Goal: Communication & Community: Answer question/provide support

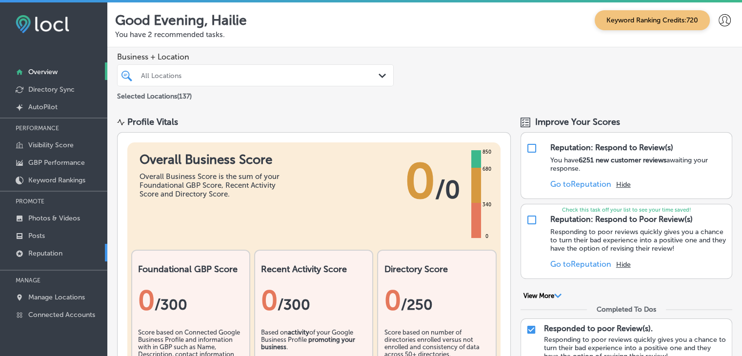
click at [65, 254] on link "Reputation" at bounding box center [53, 253] width 107 height 18
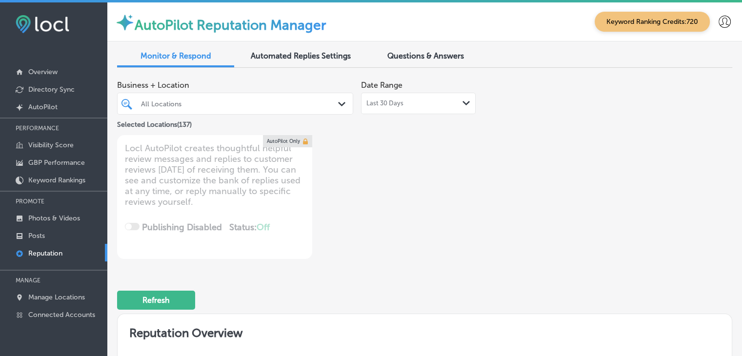
click at [429, 129] on div "Business + Location All Locations Path Created with Sketch. Selected Locations …" at bounding box center [301, 103] width 369 height 55
click at [429, 113] on div "Last 30 Days Path Created with Sketch." at bounding box center [418, 103] width 115 height 21
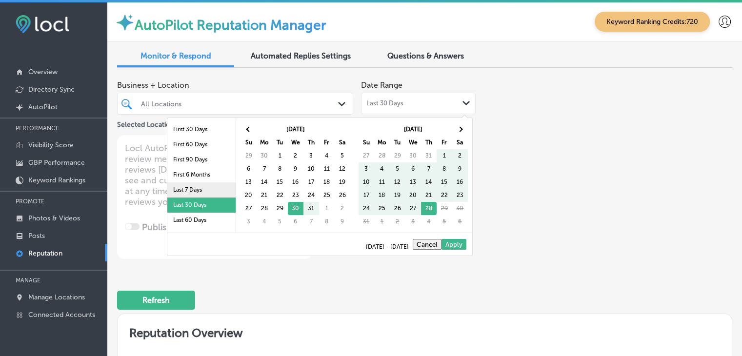
click at [167, 191] on li "Last 7 Days" at bounding box center [201, 189] width 68 height 15
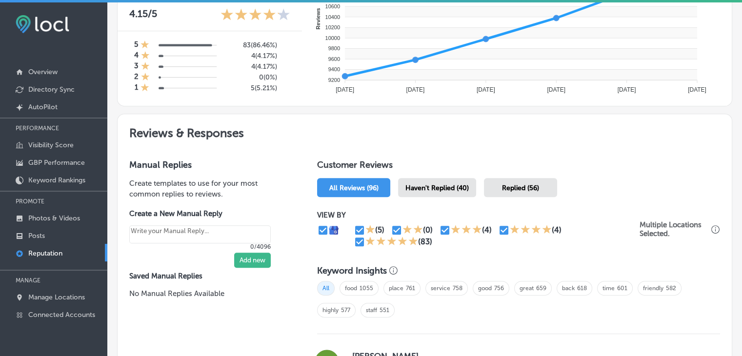
scroll to position [439, 0]
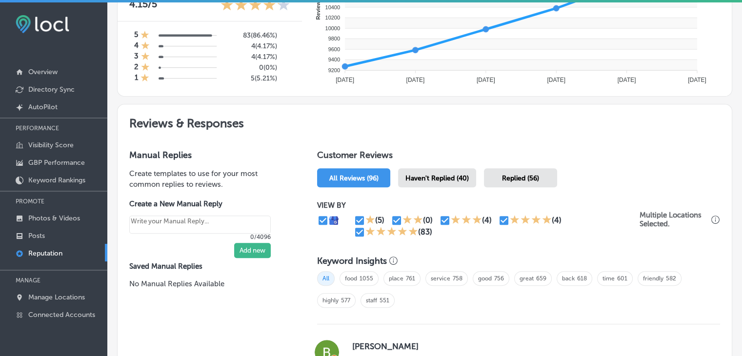
click at [457, 172] on div "Haven't Replied (40)" at bounding box center [437, 177] width 78 height 19
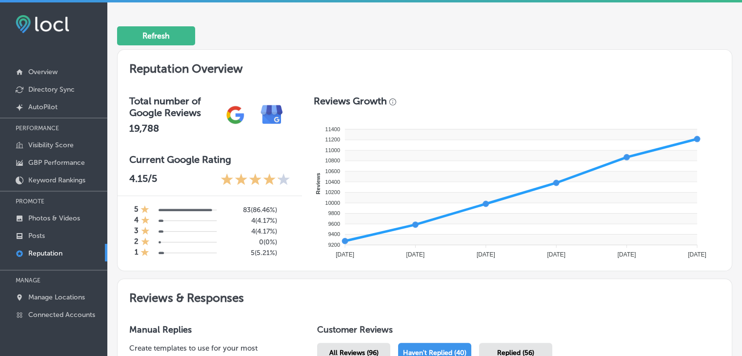
scroll to position [146, 0]
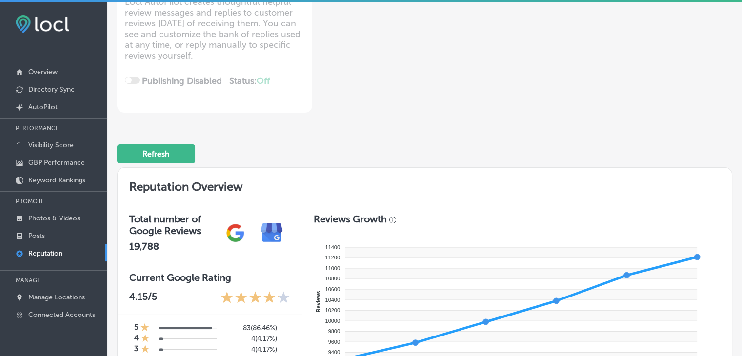
type textarea "x"
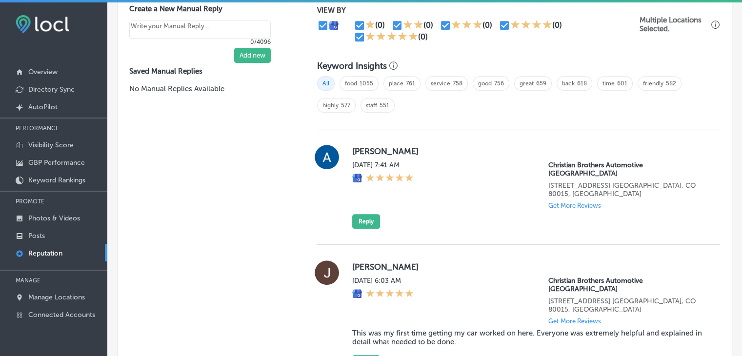
click at [355, 36] on input "checkbox" at bounding box center [360, 37] width 12 height 12
checkbox input "false"
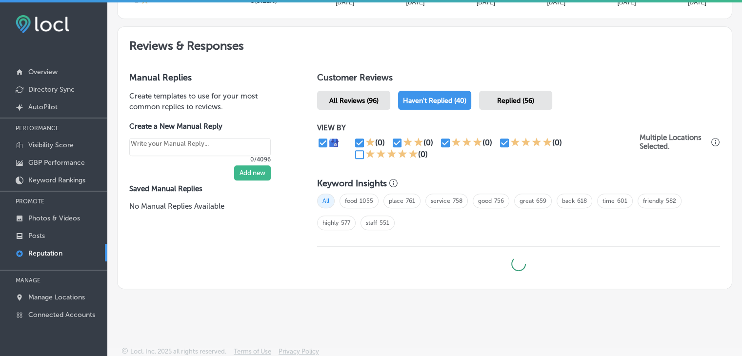
type textarea "x"
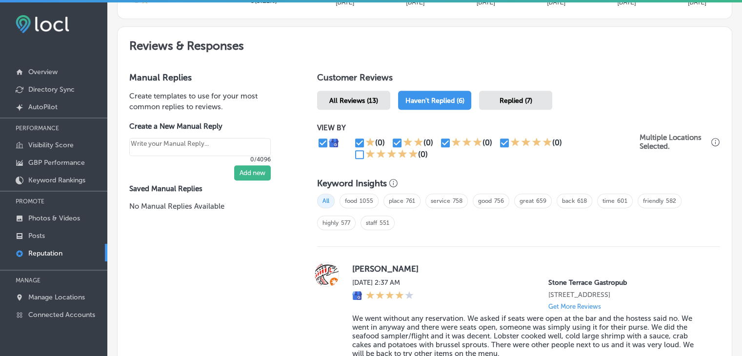
click at [499, 264] on label "[PERSON_NAME]" at bounding box center [528, 269] width 352 height 10
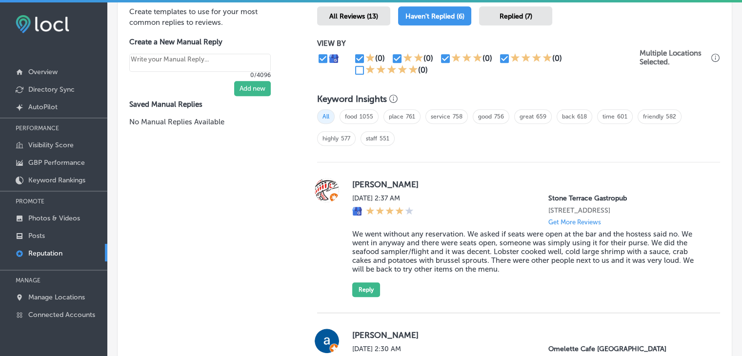
scroll to position [585, 0]
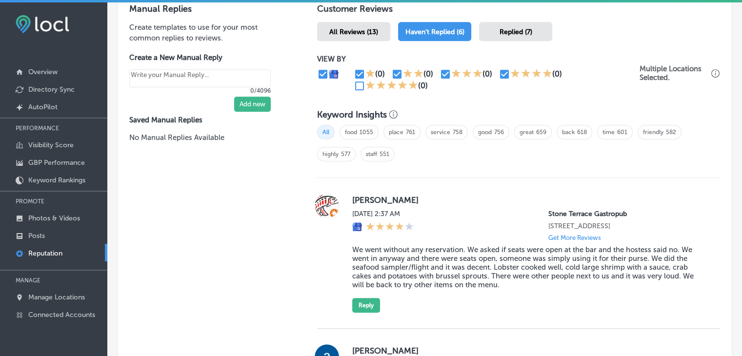
click at [511, 72] on icon at bounding box center [514, 73] width 9 height 9
click at [510, 73] on icon at bounding box center [515, 73] width 10 height 10
click at [504, 75] on input "checkbox" at bounding box center [504, 74] width 12 height 12
checkbox input "false"
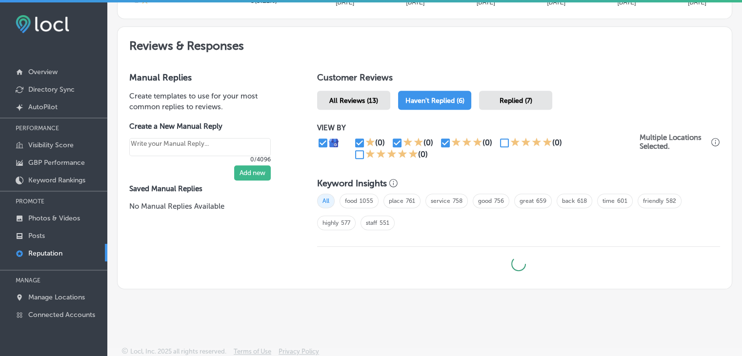
type textarea "x"
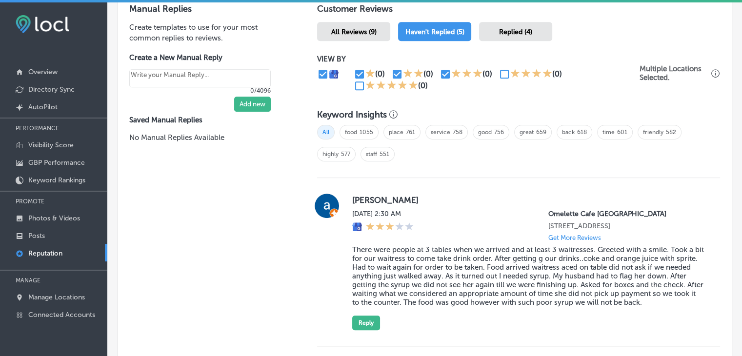
click at [355, 76] on input "checkbox" at bounding box center [360, 74] width 12 height 12
checkbox input "false"
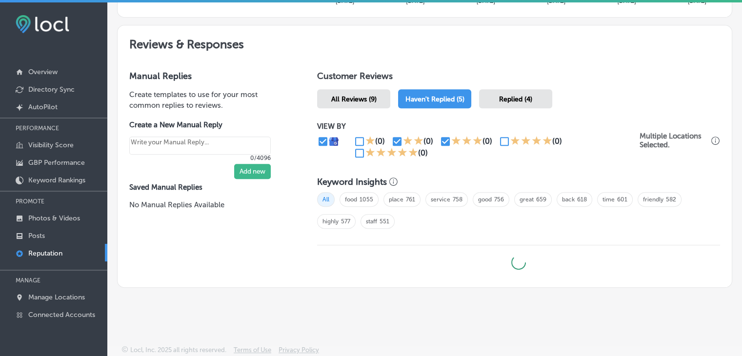
scroll to position [517, 0]
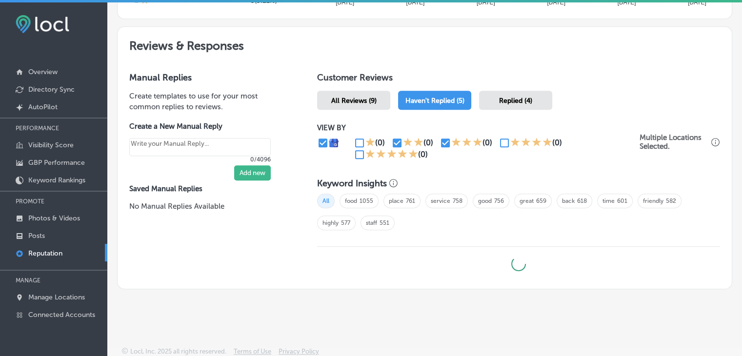
type textarea "x"
click at [394, 137] on input "checkbox" at bounding box center [397, 143] width 12 height 12
checkbox input "false"
type textarea "x"
click at [446, 141] on input "checkbox" at bounding box center [445, 143] width 12 height 12
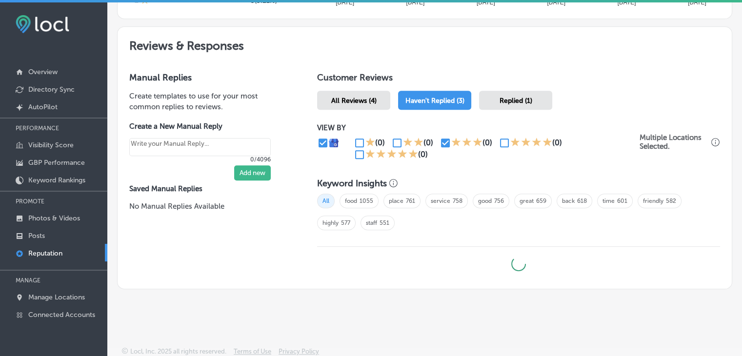
checkbox input "false"
type textarea "x"
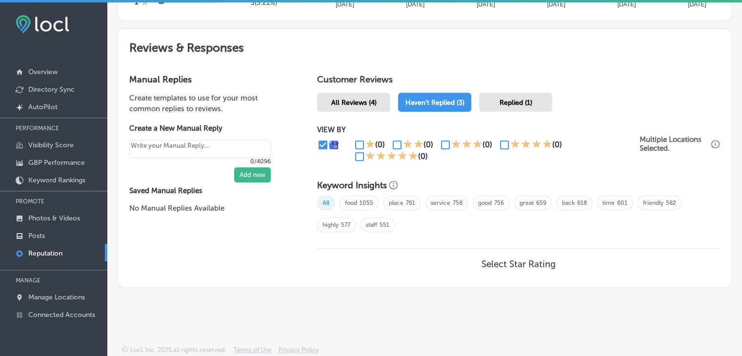
scroll to position [513, 0]
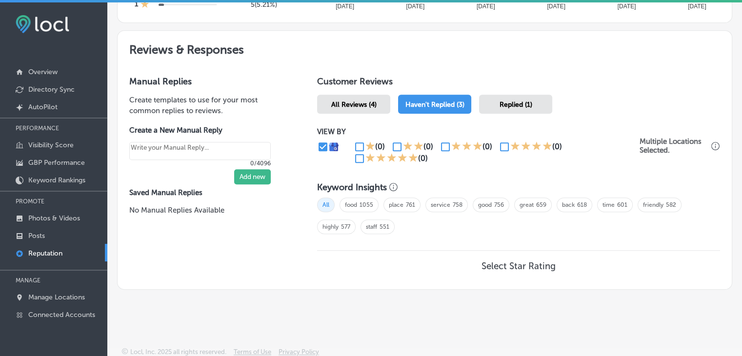
click at [498, 146] on input "checkbox" at bounding box center [504, 147] width 12 height 12
checkbox input "true"
type textarea "x"
click at [360, 157] on input "checkbox" at bounding box center [360, 159] width 12 height 12
checkbox input "true"
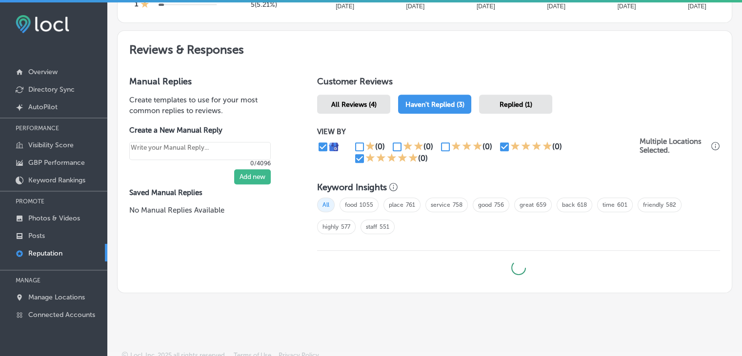
type textarea "x"
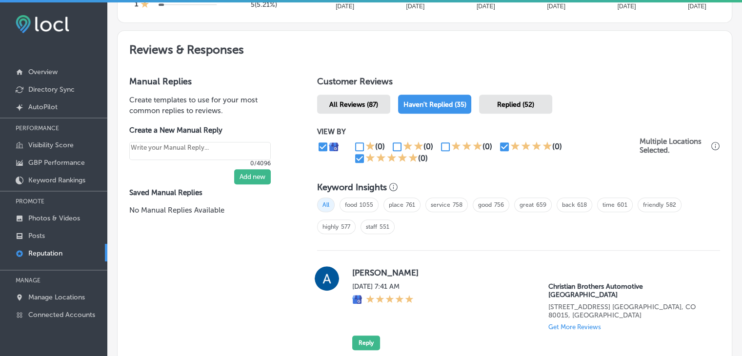
scroll to position [659, 0]
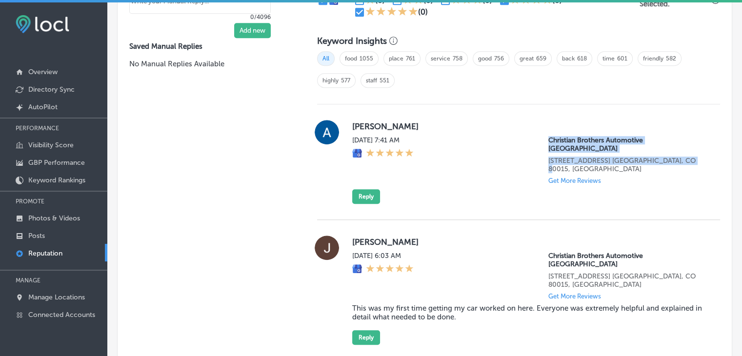
drag, startPoint x: 548, startPoint y: 143, endPoint x: 681, endPoint y: 148, distance: 133.2
click at [681, 148] on div "Thu, Aug 28, 2025 7:41 AM Christian Brothers Automotive South Aurora 21550 E Qu…" at bounding box center [528, 160] width 352 height 48
click at [703, 134] on div "Autavia Grubaugh Thu, Aug 28, 2025 7:41 AM Christian Brothers Automotive South …" at bounding box center [518, 162] width 403 height 84
drag, startPoint x: 664, startPoint y: 145, endPoint x: 627, endPoint y: 138, distance: 37.8
click at [627, 138] on div "Christian Brothers Automotive South Aurora 21550 E Quincy Ave. Aurora, CO 80015…" at bounding box center [626, 160] width 156 height 48
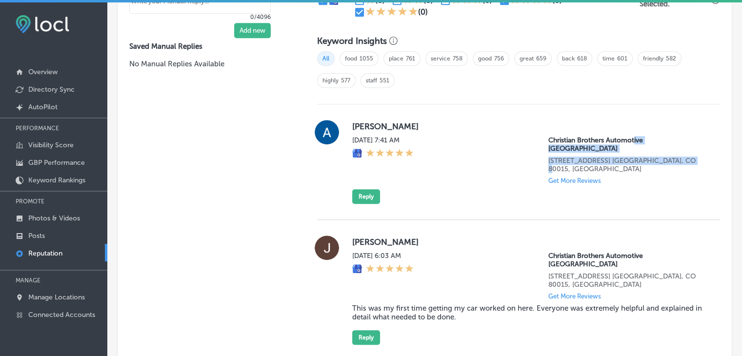
click at [647, 142] on p "Christian Brothers Automotive South Aurora" at bounding box center [626, 144] width 156 height 17
drag, startPoint x: 637, startPoint y: 134, endPoint x: 684, endPoint y: 133, distance: 47.3
click at [684, 133] on div "Autavia Grubaugh Thu, Aug 28, 2025 7:41 AM Christian Brothers Automotive South …" at bounding box center [528, 162] width 352 height 84
drag, startPoint x: 682, startPoint y: 138, endPoint x: 637, endPoint y: 143, distance: 46.2
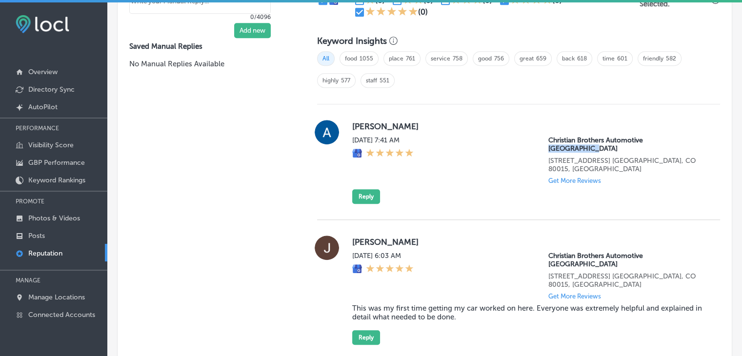
click at [637, 143] on div "Christian Brothers Automotive South Aurora 21550 E Quincy Ave. Aurora, CO 80015…" at bounding box center [626, 160] width 156 height 48
click at [640, 137] on p "Christian Brothers Automotive South Aurora" at bounding box center [626, 144] width 156 height 17
drag, startPoint x: 637, startPoint y: 136, endPoint x: 680, endPoint y: 136, distance: 42.4
click at [680, 136] on p "Christian Brothers Automotive South Aurora" at bounding box center [626, 144] width 156 height 17
copy p "South Aurora"
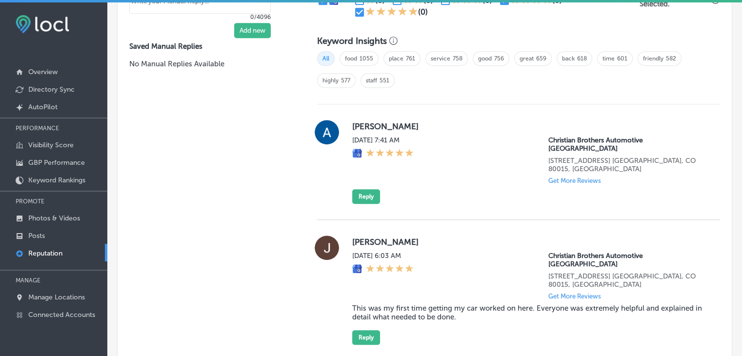
click at [470, 304] on blockquote "This was my first time getting my car worked on here. Everyone was extremely he…" at bounding box center [528, 313] width 352 height 18
click at [355, 237] on label "Jessica Meeker" at bounding box center [528, 242] width 352 height 10
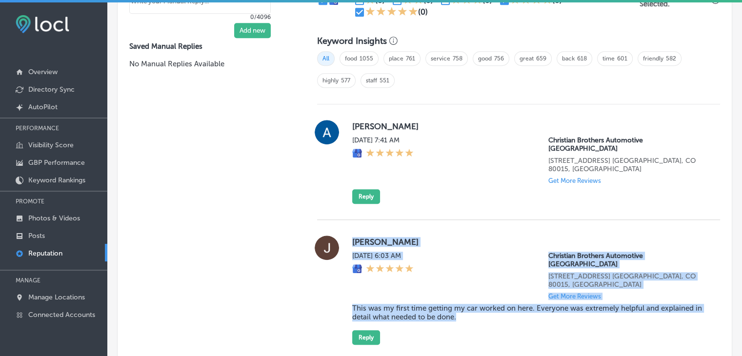
drag, startPoint x: 348, startPoint y: 224, endPoint x: 464, endPoint y: 285, distance: 131.1
click at [464, 285] on div "Jessica Meeker Thu, Aug 28, 2025 6:03 AM Christian Brothers Automotive South Au…" at bounding box center [518, 290] width 403 height 109
copy div "Jessica Meeker Thu, Aug 28, 2025 6:03 AM Christian Brothers Automotive South Au…"
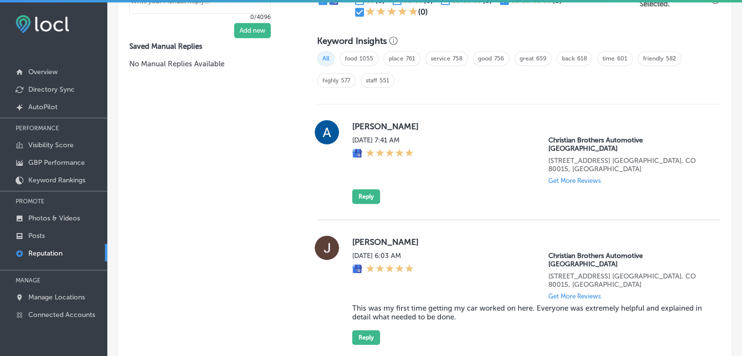
scroll to position [841, 0]
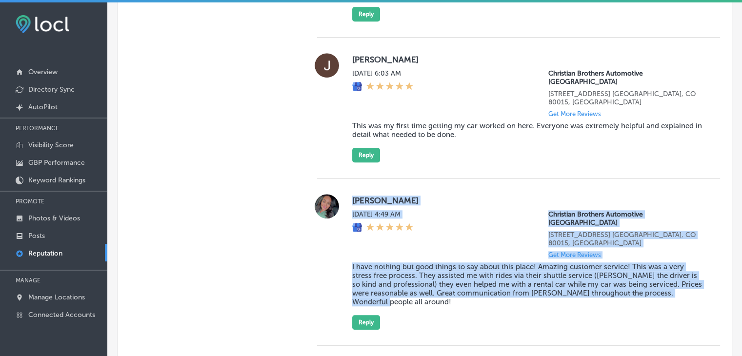
drag, startPoint x: 350, startPoint y: 162, endPoint x: 397, endPoint y: 249, distance: 98.0
click at [397, 249] on div "Britney Garrett Thu, Aug 28, 2025 4:49 AM Christian Brothers Automotive South A…" at bounding box center [518, 262] width 403 height 136
copy div "Britney Garrett Thu, Aug 28, 2025 4:49 AM Christian Brothers Automotive South A…"
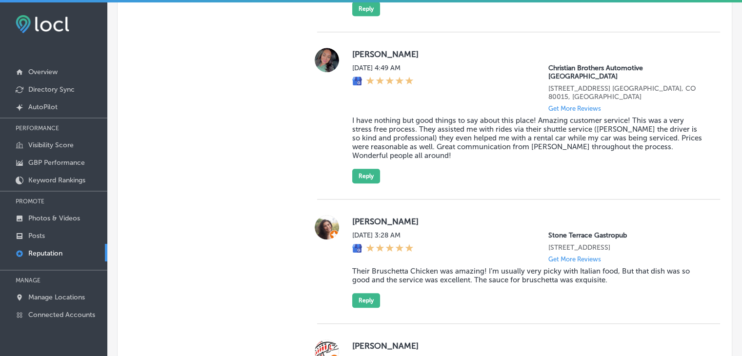
scroll to position [1663, 0]
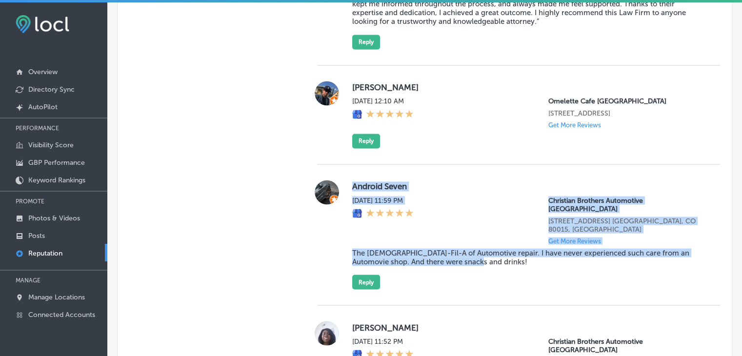
drag, startPoint x: 344, startPoint y: 167, endPoint x: 518, endPoint y: 230, distance: 185.3
click at [518, 230] on div "Android Seven Wed, Aug 27, 2025 11:59 PM Christian Brothers Automotive South Au…" at bounding box center [518, 234] width 403 height 109
copy div "Android Seven Wed, Aug 27, 2025 11:59 PM Christian Brothers Automotive South Au…"
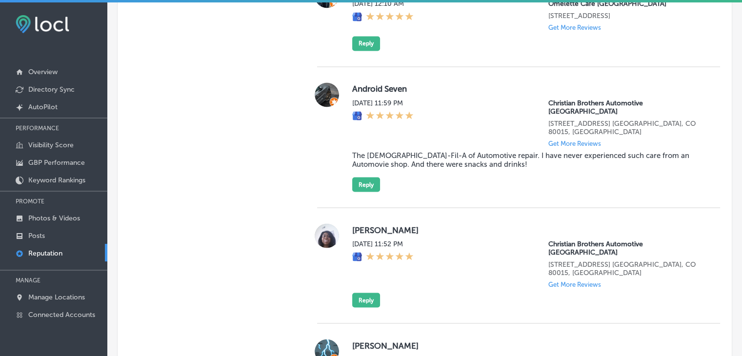
scroll to position [2768, 0]
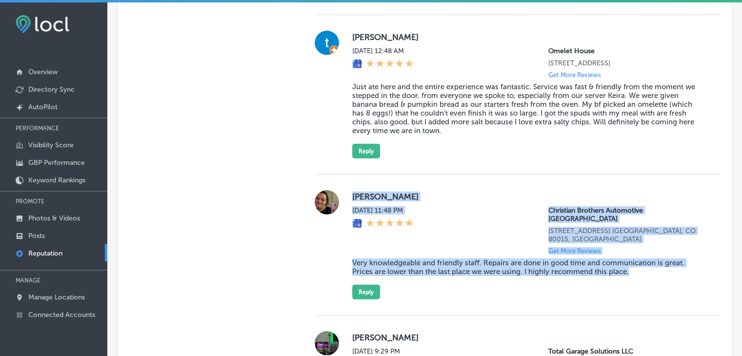
drag, startPoint x: 361, startPoint y: 172, endPoint x: 627, endPoint y: 239, distance: 274.1
click at [627, 239] on div "Mikki Farris Tue, Aug 26, 2025 11:48 PM Christian Brothers Automotive South Aur…" at bounding box center [518, 244] width 403 height 109
copy div "Mikki Farris Tue, Aug 26, 2025 11:48 PM Christian Brothers Automotive South Aur…"
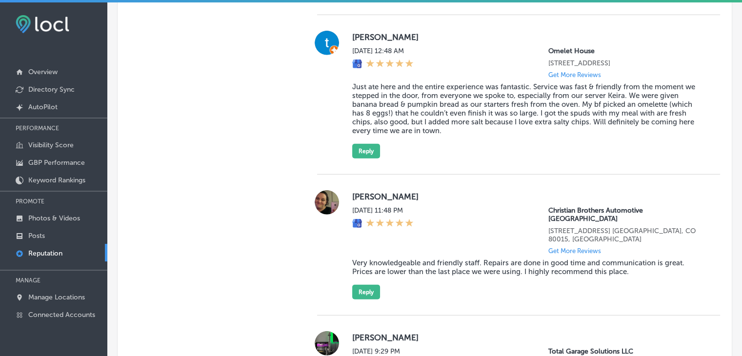
scroll to position [617, 0]
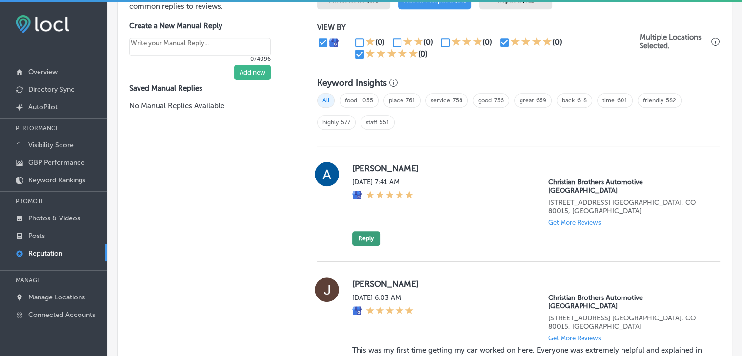
click at [364, 231] on button "Reply" at bounding box center [366, 238] width 28 height 15
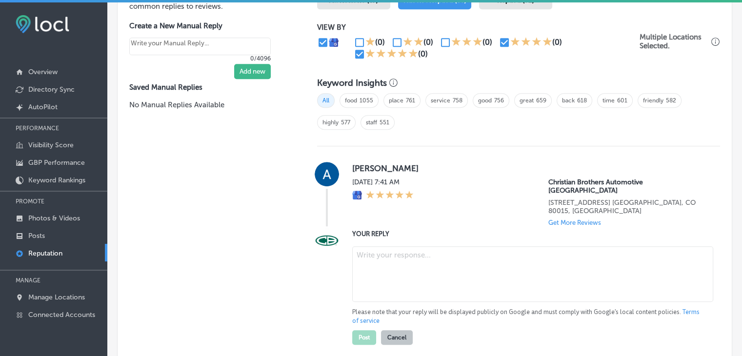
click at [368, 282] on textarea at bounding box center [532, 274] width 361 height 56
paste textarea "We appreciate your 5-star rating! Thank you for choosing Christian Brothers Aut…"
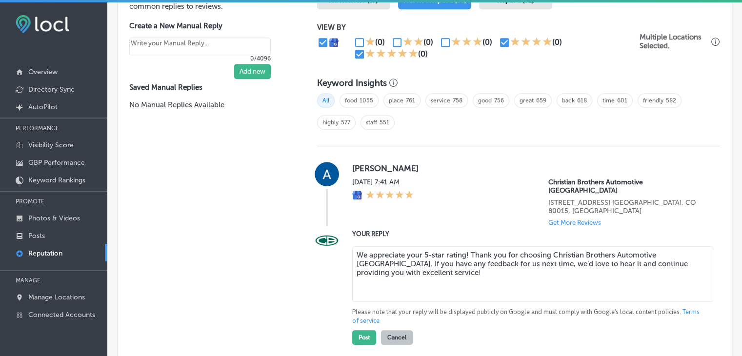
type textarea "We appreciate your 5-star rating! Thank you for choosing Christian Brothers Aut…"
type textarea "x"
drag, startPoint x: 348, startPoint y: 174, endPoint x: 366, endPoint y: 168, distance: 19.6
click at [366, 168] on div "Autavia Grubaugh Thu, Aug 28, 2025 7:41 AM Christian Brothers Automotive South …" at bounding box center [518, 194] width 403 height 64
click at [353, 166] on label "Autavia Grubaugh" at bounding box center [528, 168] width 352 height 10
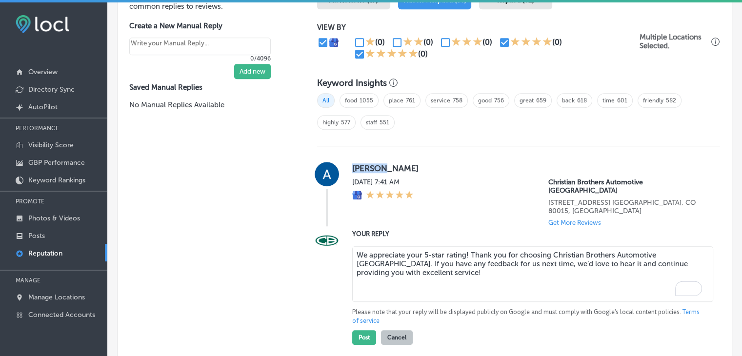
click at [365, 163] on label "Autavia Grubaugh" at bounding box center [528, 168] width 352 height 10
copy label "Autavia"
click at [464, 246] on textarea "We appreciate your 5-star rating! Thank you for choosing Christian Brothers Aut…" at bounding box center [532, 274] width 361 height 56
paste textarea "Autavia"
type textarea "We appreciate your 5-star rating, Autavia! Thank you for choosing Christian Bro…"
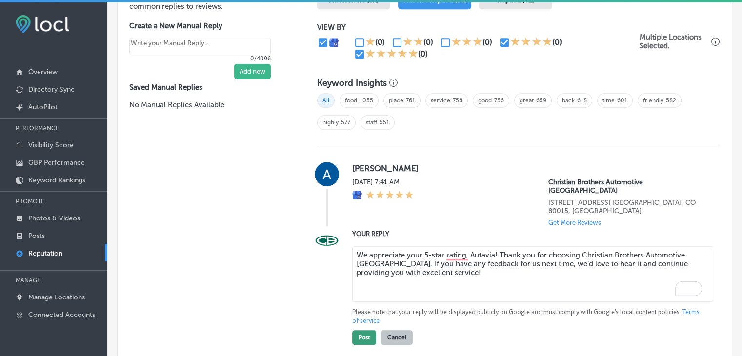
click at [361, 330] on button "Post" at bounding box center [364, 337] width 24 height 15
type textarea "x"
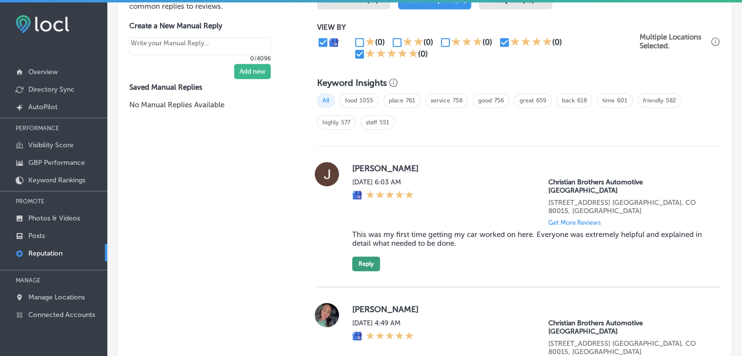
click at [354, 257] on button "Reply" at bounding box center [366, 264] width 28 height 15
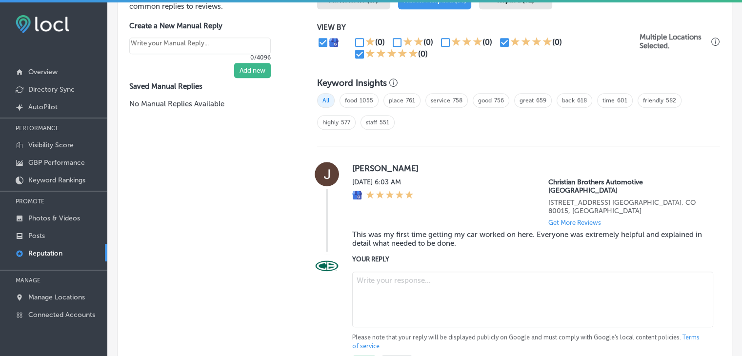
click at [366, 293] on textarea at bounding box center [532, 300] width 361 height 56
paste textarea "We’re so glad you had a great first experience with us, Jessica! It’s fantastic…"
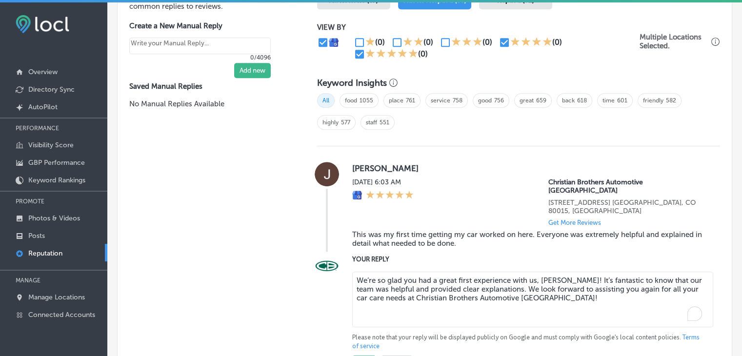
type textarea "We’re so glad you had a great first experience with us, Jessica! It’s fantastic…"
click at [359, 338] on button "Post" at bounding box center [364, 363] width 24 height 15
type textarea "x"
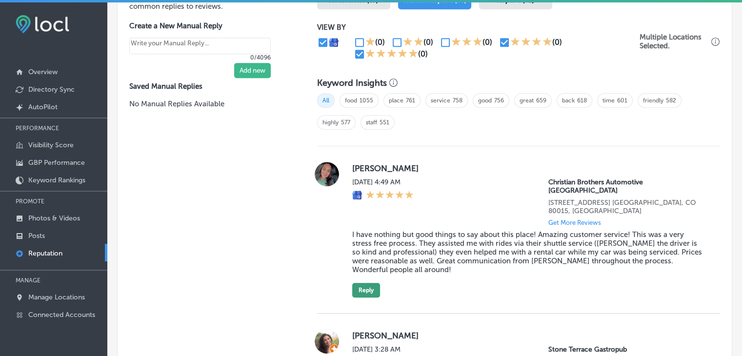
click at [369, 283] on button "Reply" at bounding box center [366, 290] width 28 height 15
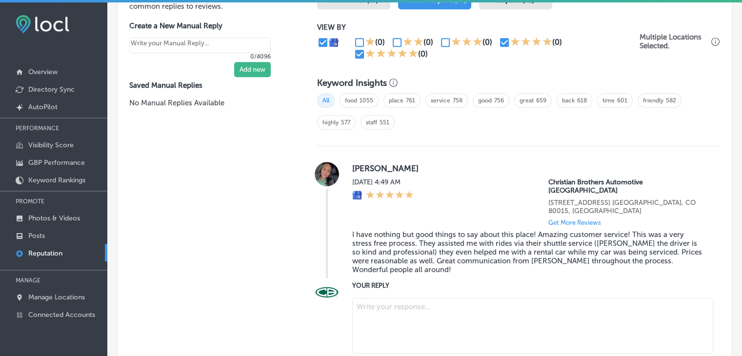
click at [380, 311] on textarea at bounding box center [532, 326] width 361 height 56
paste textarea "We’re thrilled to hear that you had a stress-free experience with us, Britney! …"
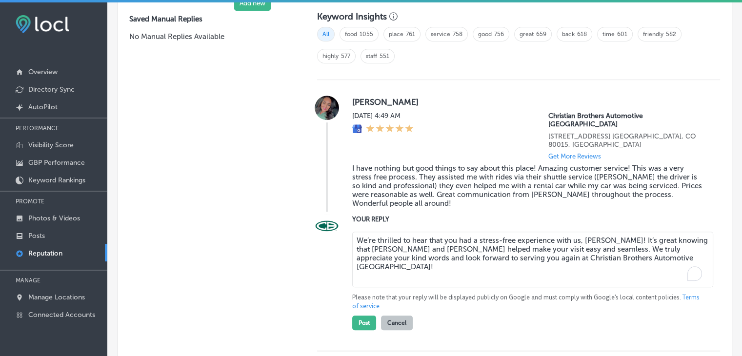
scroll to position [715, 0]
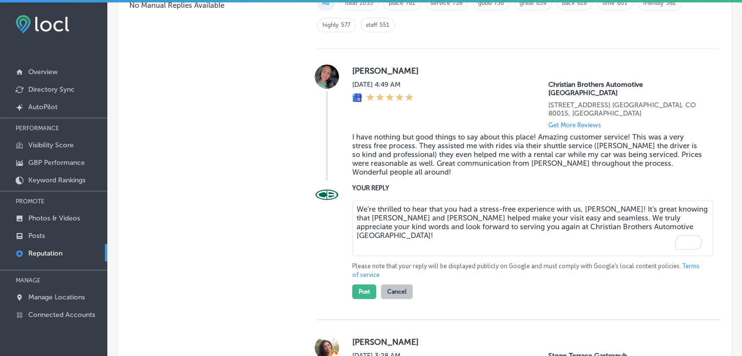
type textarea "We’re thrilled to hear that you had a stress-free experience with us, Britney! …"
click at [357, 281] on div "Post Cancel" at bounding box center [382, 289] width 60 height 20
click at [357, 284] on button "Post" at bounding box center [364, 291] width 24 height 15
type textarea "x"
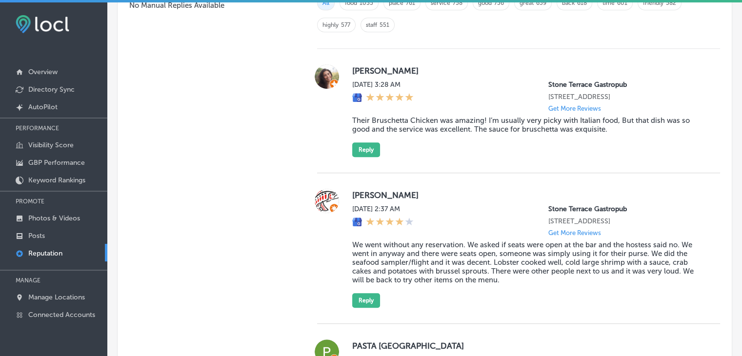
scroll to position [1287, 0]
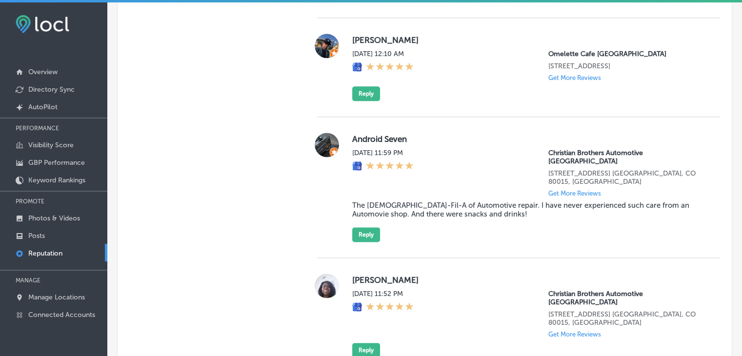
click at [357, 254] on div "Android Seven Wed, Aug 27, 2025 11:59 PM Christian Brothers Automotive South Au…" at bounding box center [518, 187] width 403 height 141
click at [359, 242] on button "Reply" at bounding box center [366, 234] width 28 height 15
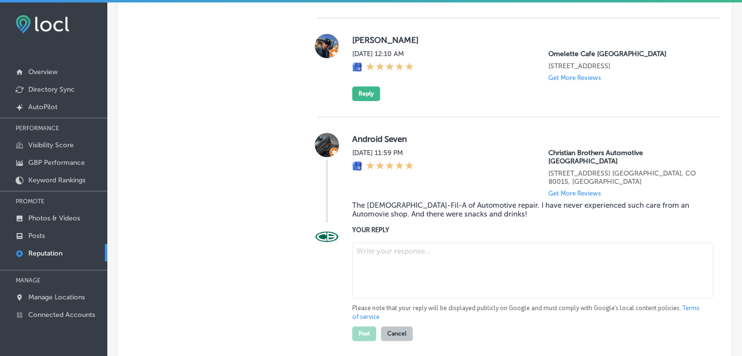
drag, startPoint x: 359, startPoint y: 248, endPoint x: 406, endPoint y: 284, distance: 59.5
click at [406, 284] on textarea at bounding box center [532, 270] width 361 height 56
paste textarea "We’re honored by your comparison to Chick-Fil-A, Android Seven! Providing excel…"
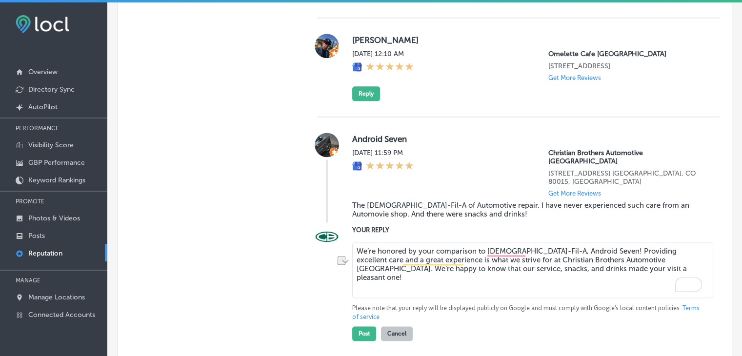
drag, startPoint x: 525, startPoint y: 261, endPoint x: 575, endPoint y: 261, distance: 49.8
click at [575, 261] on textarea "We’re honored by your comparison to Chick-Fil-A, Android Seven! Providing excel…" at bounding box center [532, 270] width 361 height 56
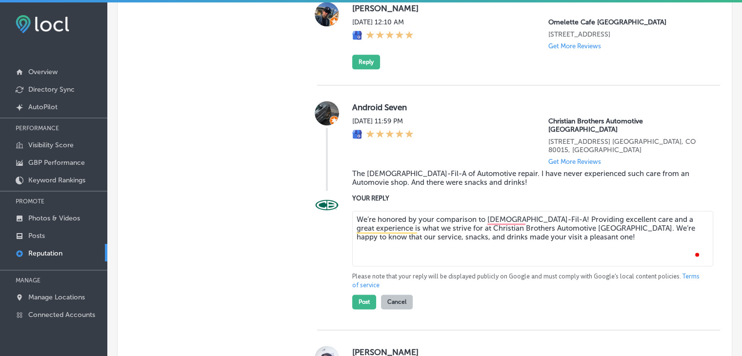
scroll to position [1335, 0]
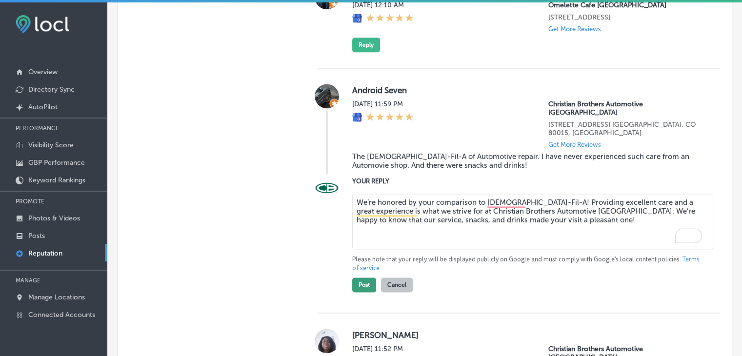
type textarea "We’re honored by your comparison to Chick-Fil-A! Providing excellent care and a…"
click at [362, 292] on button "Post" at bounding box center [364, 285] width 24 height 15
type textarea "x"
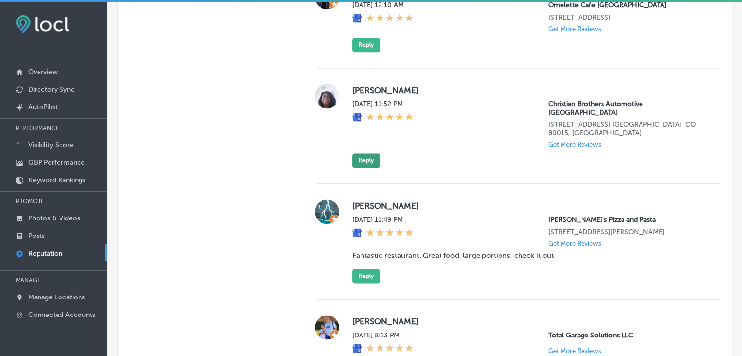
click at [361, 168] on button "Reply" at bounding box center [366, 160] width 28 height 15
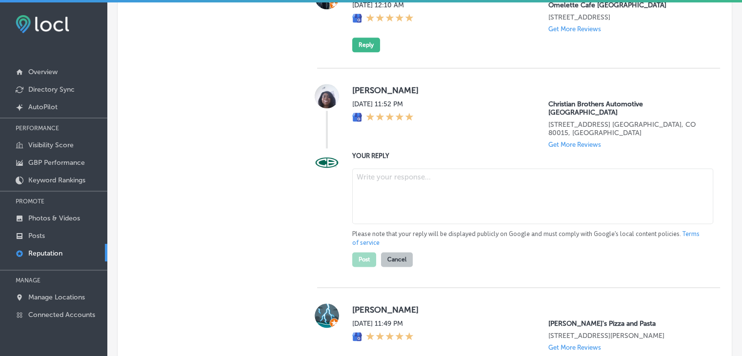
click at [375, 213] on textarea at bounding box center [532, 196] width 361 height 56
paste textarea "Thank you for your 5-star rating! We appreciate your trust in Christian Brother…"
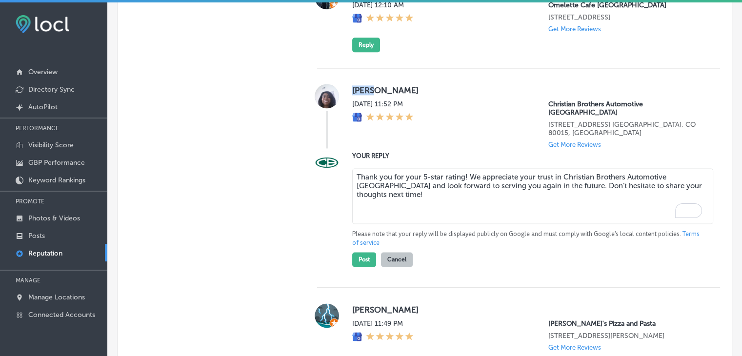
drag, startPoint x: 352, startPoint y: 116, endPoint x: 370, endPoint y: 120, distance: 18.7
click at [370, 95] on label "Misty Love" at bounding box center [528, 90] width 352 height 10
copy label "Misty"
click at [461, 188] on textarea "Thank you for your 5-star rating! We appreciate your trust in Christian Brother…" at bounding box center [532, 196] width 361 height 56
paste textarea "Misty"
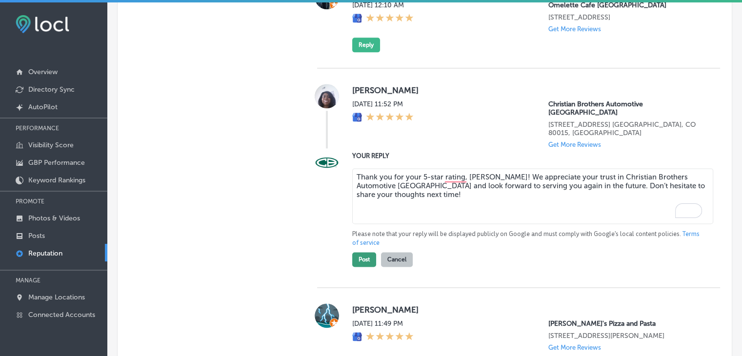
type textarea "Thank you for your 5-star rating, Misty! We appreciate your trust in Christian …"
click at [355, 267] on button "Post" at bounding box center [364, 259] width 24 height 15
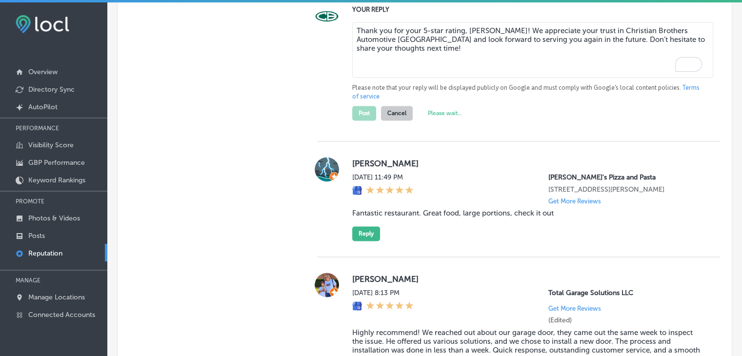
type textarea "x"
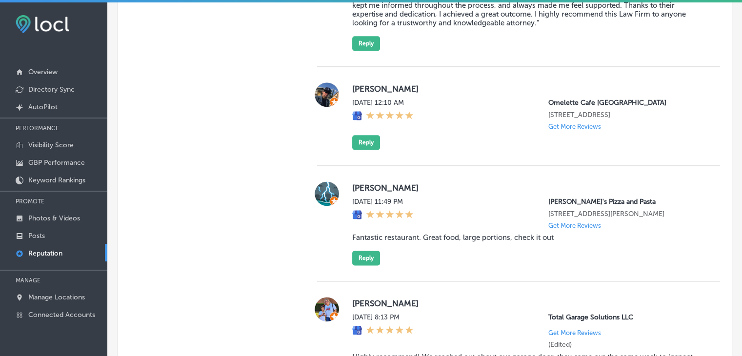
scroll to position [2167, 0]
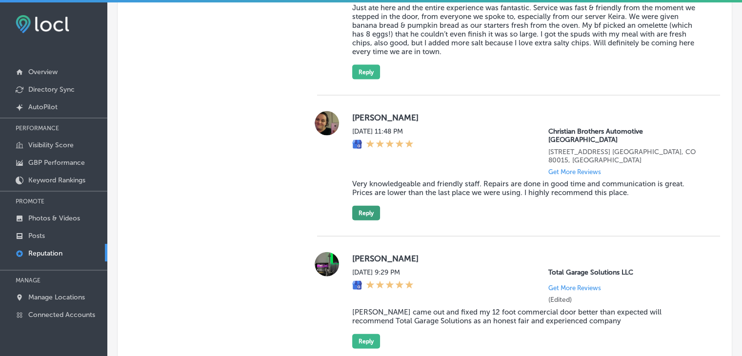
drag, startPoint x: 357, startPoint y: 238, endPoint x: 365, endPoint y: 260, distance: 24.4
click at [359, 220] on div "Mikki Farris Tue, Aug 26, 2025 11:48 PM Christian Brothers Automotive South Aur…" at bounding box center [528, 165] width 352 height 109
click at [365, 237] on div "Mikki Farris Tue, Aug 26, 2025 11:48 PM Christian Brothers Automotive South Aur…" at bounding box center [518, 166] width 403 height 141
click at [365, 220] on button "Reply" at bounding box center [366, 213] width 28 height 15
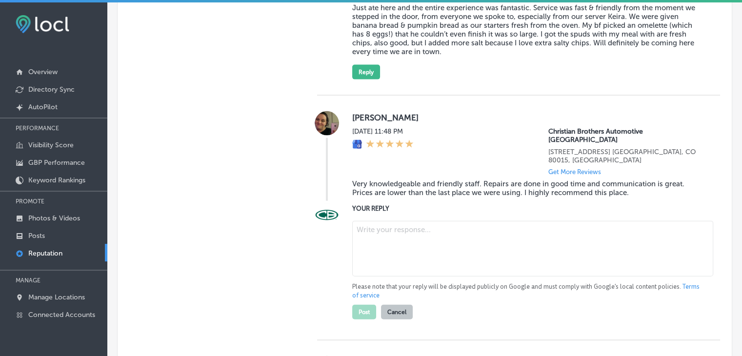
click at [406, 277] on textarea at bounding box center [532, 249] width 361 height 56
paste textarea "We’re so glad to hear that you had a positive experience, Mikki! Our team is ha…"
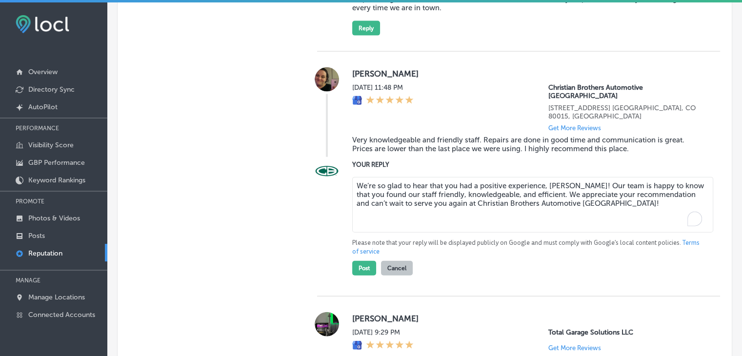
scroll to position [2215, 0]
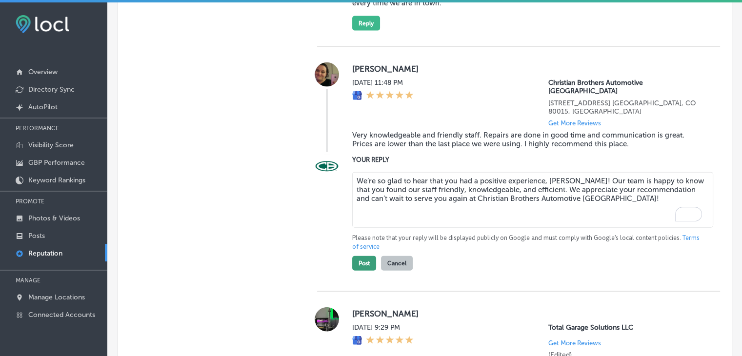
type textarea "We’re so glad to hear that you had a positive experience, Mikki! Our team is ha…"
click at [368, 271] on button "Post" at bounding box center [364, 263] width 24 height 15
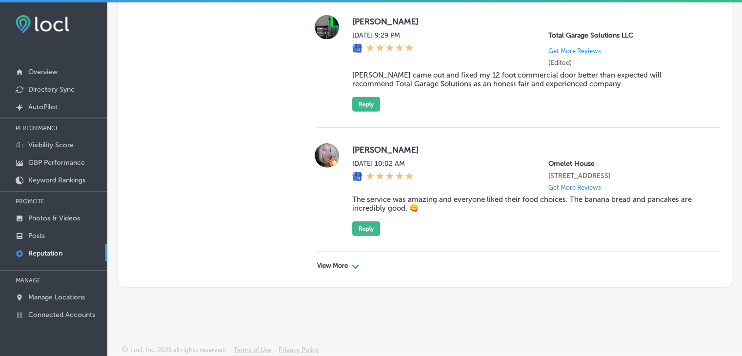
scroll to position [2322, 0]
click at [349, 262] on div "View More Path Created with Sketch." at bounding box center [338, 266] width 42 height 8
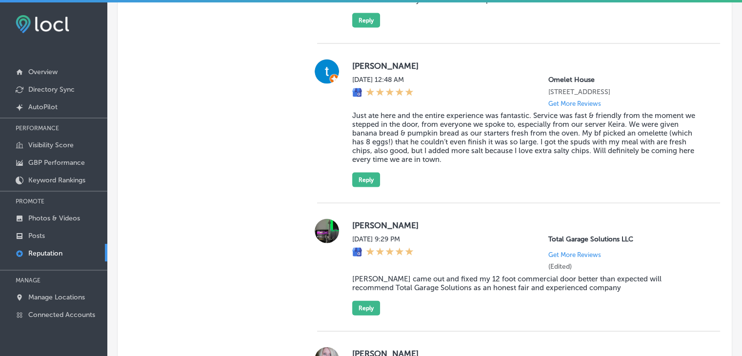
type textarea "x"
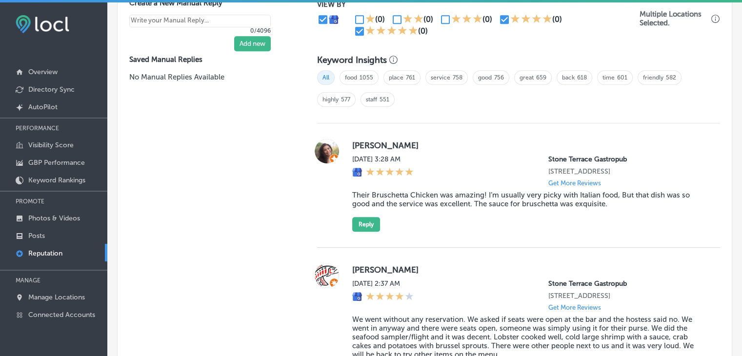
scroll to position [657, 0]
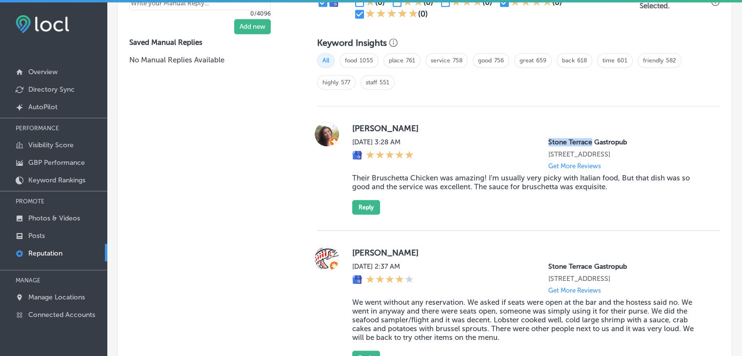
drag, startPoint x: 539, startPoint y: 139, endPoint x: 583, endPoint y: 139, distance: 43.9
click at [583, 139] on div "Thu, Aug 28, 2025 3:28 AM Stone Terrace Gastropub 20626 Stone Oak Pkwy Unit 103…" at bounding box center [528, 154] width 352 height 32
copy p "Stone Terrace"
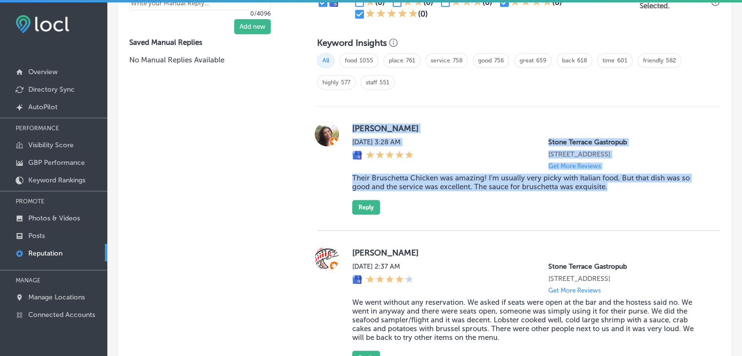
drag, startPoint x: 349, startPoint y: 123, endPoint x: 617, endPoint y: 205, distance: 281.0
click at [617, 205] on div "Kara Thu, Aug 28, 2025 3:28 AM Stone Terrace Gastropub 20626 Stone Oak Pkwy Uni…" at bounding box center [518, 168] width 403 height 93
copy div "Kara Thu, Aug 28, 2025 3:28 AM Stone Terrace Gastropub 20626 Stone Oak Pkwy Uni…"
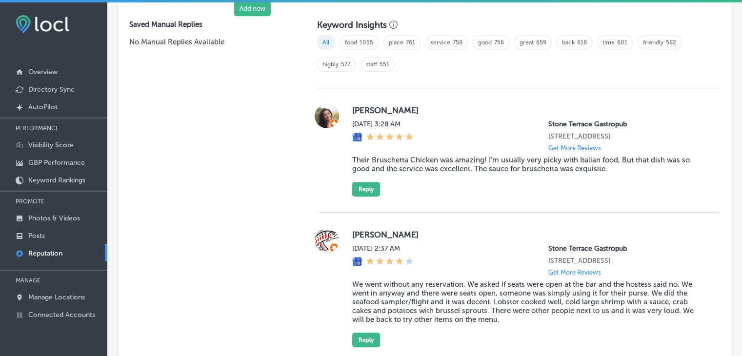
scroll to position [706, 0]
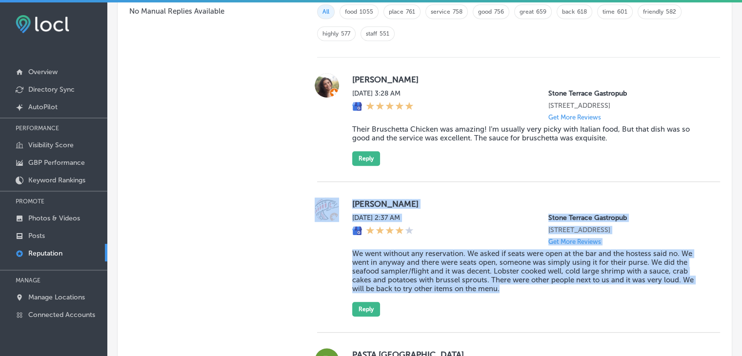
drag, startPoint x: 341, startPoint y: 212, endPoint x: 533, endPoint y: 301, distance: 211.0
click at [533, 301] on div "[PERSON_NAME] [DATE] 2:37 AM [GEOGRAPHIC_DATA] Gastropub [STREET_ADDRESS] Get M…" at bounding box center [518, 257] width 403 height 119
copy div "Norman Deitrich Thu, Aug 28, 2025 2:37 AM Stone Terrace Gastropub 20626 Stone O…"
click at [373, 165] on button "Reply" at bounding box center [366, 158] width 28 height 15
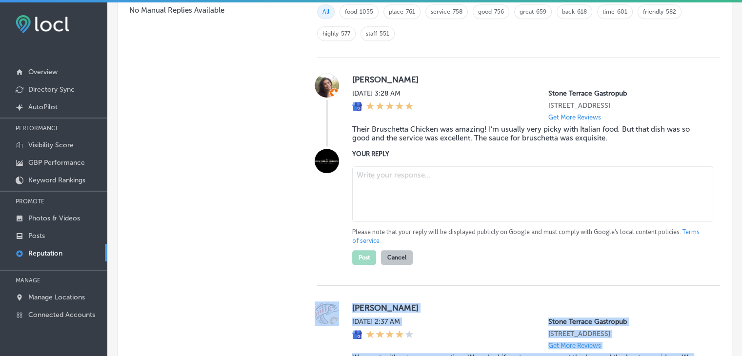
click at [378, 200] on textarea at bounding box center [532, 194] width 361 height 56
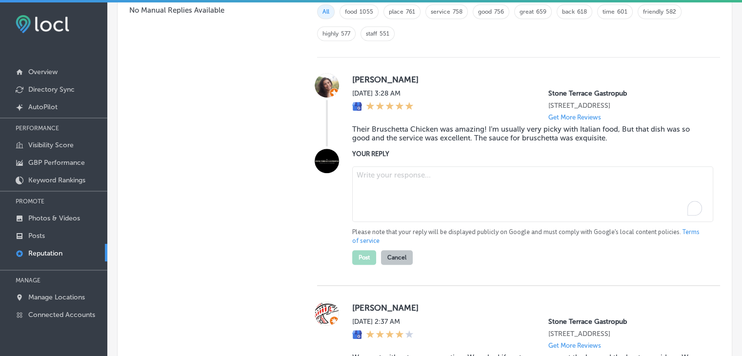
paste textarea "We’re thrilled to hear you loved the Bruschetta Chicken, [PERSON_NAME]! We take…"
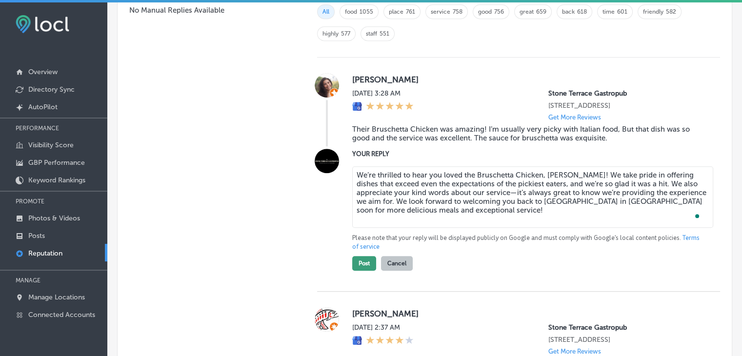
type textarea "We’re thrilled to hear you loved the Bruschetta Chicken, [PERSON_NAME]! We take…"
click at [355, 271] on button "Post" at bounding box center [364, 263] width 24 height 15
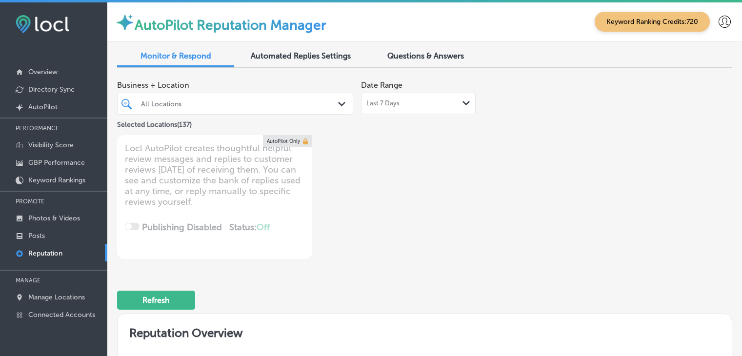
type textarea "x"
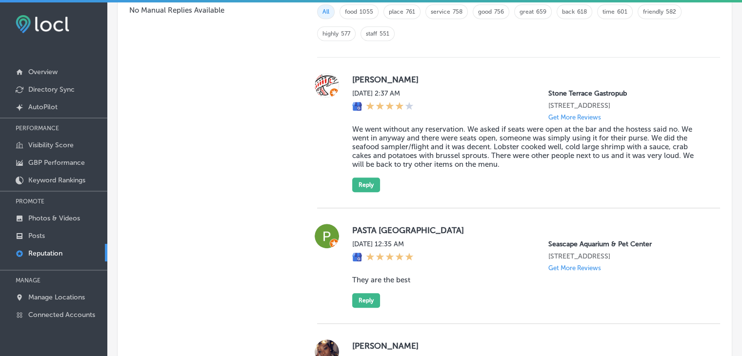
click at [383, 200] on div "[PERSON_NAME] [DATE] 2:37 AM [GEOGRAPHIC_DATA] Gastropub [STREET_ADDRESS] Get M…" at bounding box center [518, 133] width 403 height 151
click at [371, 192] on button "Reply" at bounding box center [366, 185] width 28 height 15
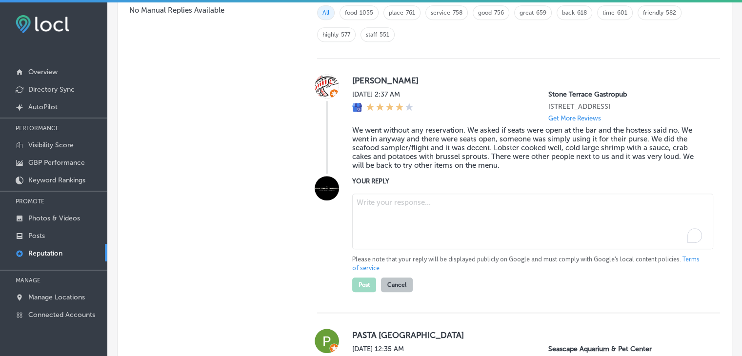
click at [379, 240] on textarea "To enrich screen reader interactions, please activate Accessibility in Grammarl…" at bounding box center [532, 222] width 361 height 56
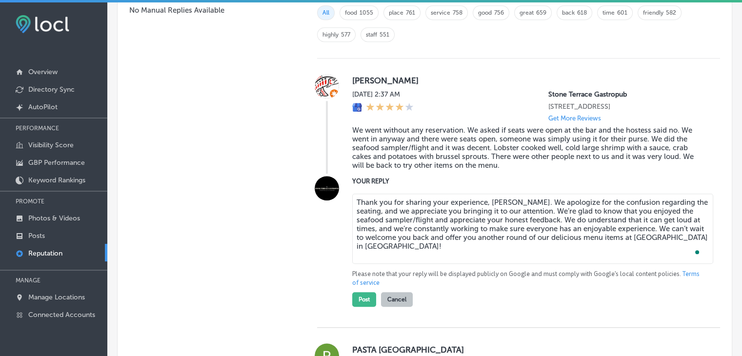
click at [697, 245] on textarea "Thank you for sharing your experience, [PERSON_NAME]. We apologize for the conf…" at bounding box center [532, 229] width 361 height 70
type textarea "Thank you for sharing your experience, [PERSON_NAME]. We apologize for the conf…"
click at [357, 306] on button "Post" at bounding box center [364, 299] width 24 height 15
type textarea "x"
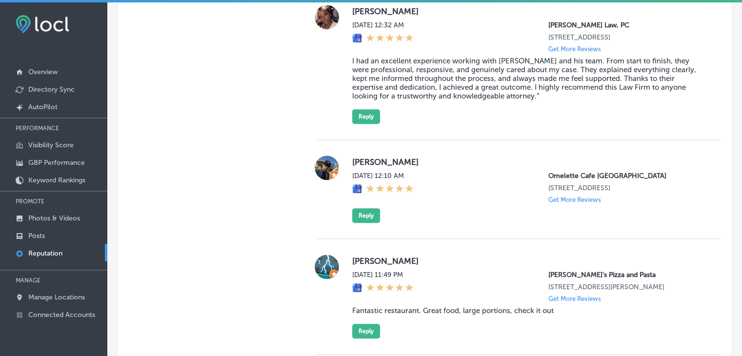
scroll to position [802, 0]
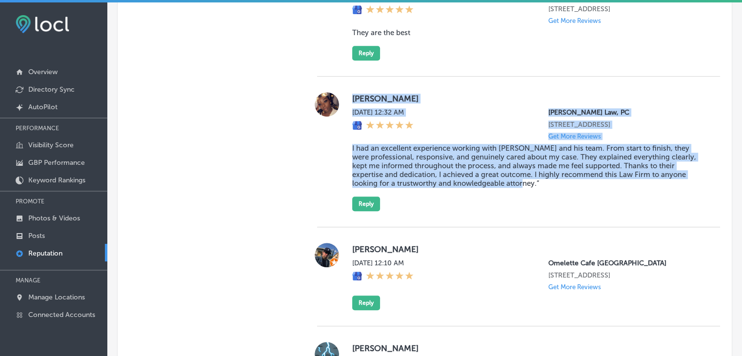
drag, startPoint x: 343, startPoint y: 94, endPoint x: 507, endPoint y: 202, distance: 196.0
click at [507, 202] on div "[PERSON_NAME][DATE] 12:32 AM [PERSON_NAME] Law, PC [STREET_ADDRESS] Get More Re…" at bounding box center [518, 151] width 403 height 119
copy div "[PERSON_NAME][DATE] 12:32 AM [PERSON_NAME] Law, PC [STREET_ADDRESS] Get More Re…"
click at [365, 203] on button "Reply" at bounding box center [366, 204] width 28 height 15
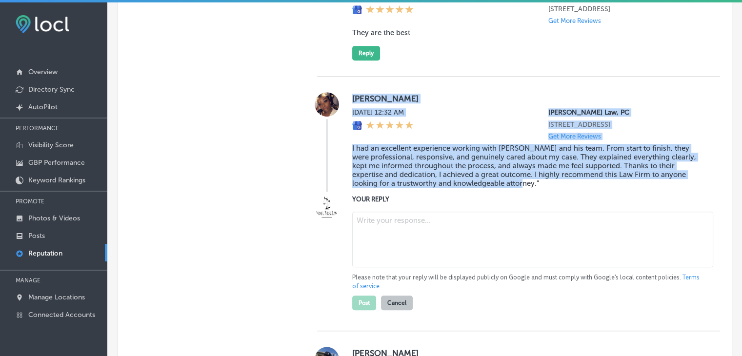
click at [373, 232] on textarea at bounding box center [532, 240] width 361 height 56
paste textarea "[PERSON_NAME], we're thrilled to hear about your positive experience with [PERS…"
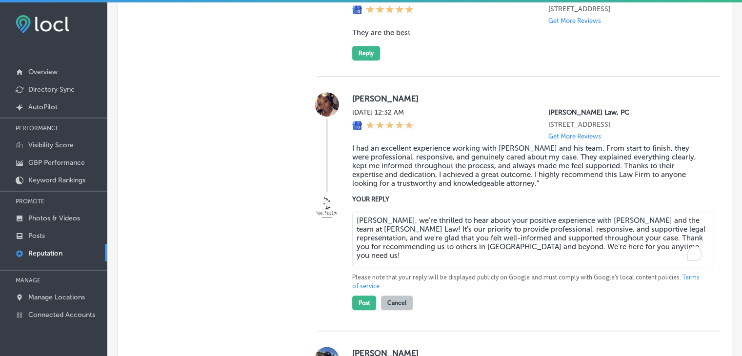
type textarea "[PERSON_NAME], we're thrilled to hear about your positive experience with [PERS…"
click at [410, 129] on div at bounding box center [408, 125] width 9 height 11
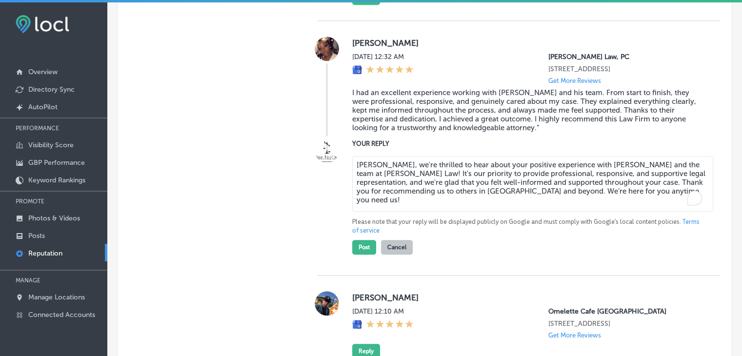
scroll to position [900, 0]
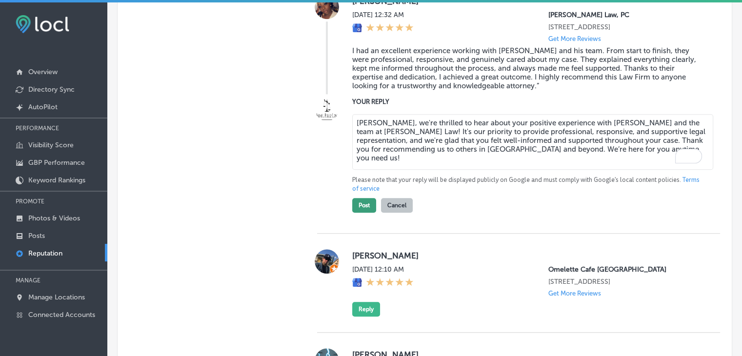
click at [368, 206] on button "Post" at bounding box center [364, 205] width 24 height 15
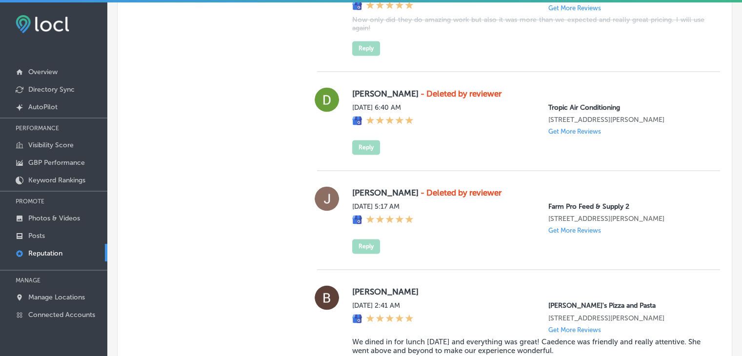
scroll to position [1680, 0]
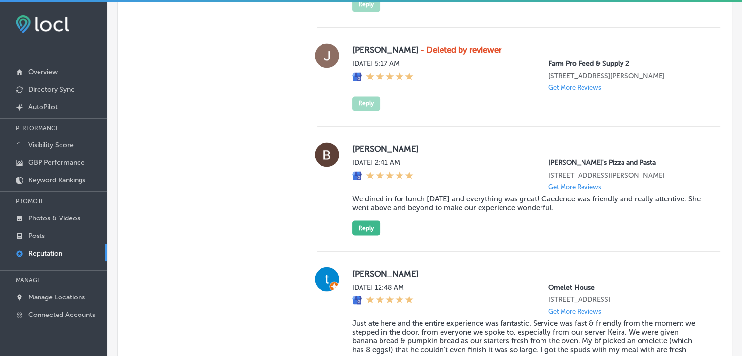
type textarea "x"
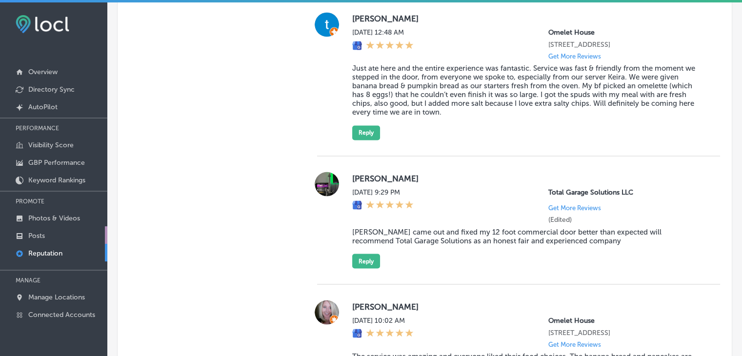
click at [37, 232] on p "Posts" at bounding box center [36, 236] width 17 height 8
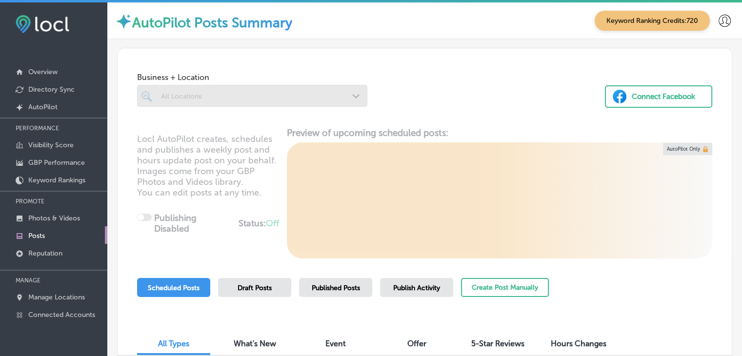
click at [445, 306] on div "Scheduled Posts Draft Posts Published Posts Publish Activity Create Post Manual…" at bounding box center [343, 300] width 412 height 44
click at [439, 295] on div "Publish Activity" at bounding box center [416, 287] width 73 height 19
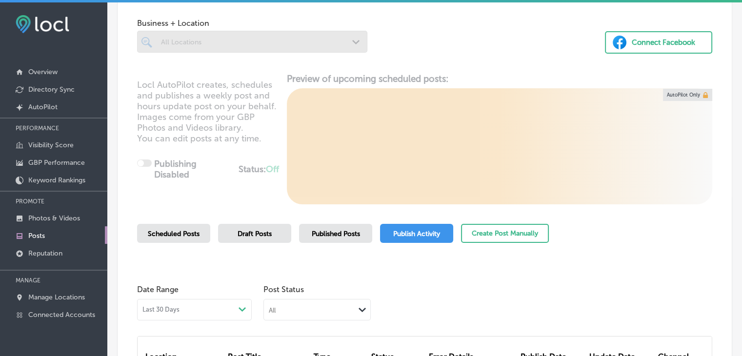
scroll to position [146, 0]
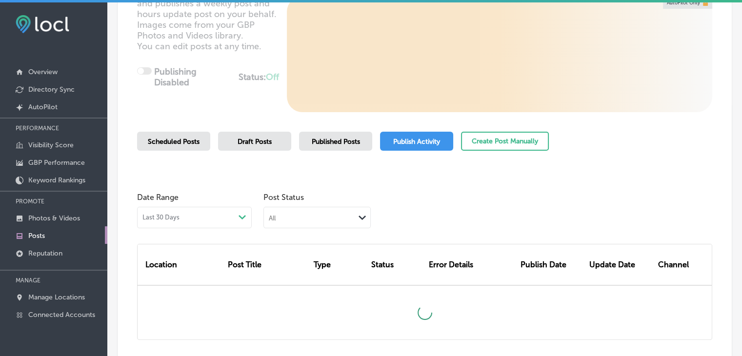
click at [363, 223] on div "Path Created with Sketch." at bounding box center [363, 218] width 16 height 14
click at [277, 265] on label "Failed" at bounding box center [280, 264] width 20 height 9
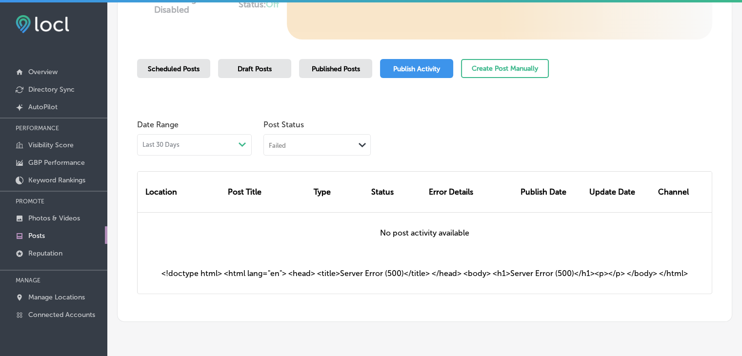
click at [313, 142] on div "Failed" at bounding box center [309, 144] width 91 height 9
click at [280, 217] on label "Canceled" at bounding box center [286, 220] width 32 height 9
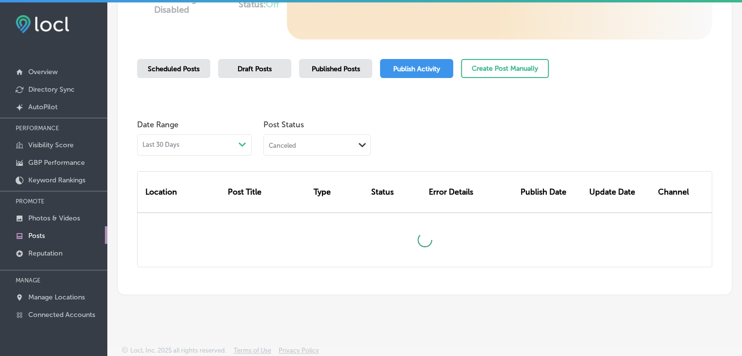
click at [281, 137] on div "Canceled Path Created with Sketch." at bounding box center [317, 144] width 106 height 19
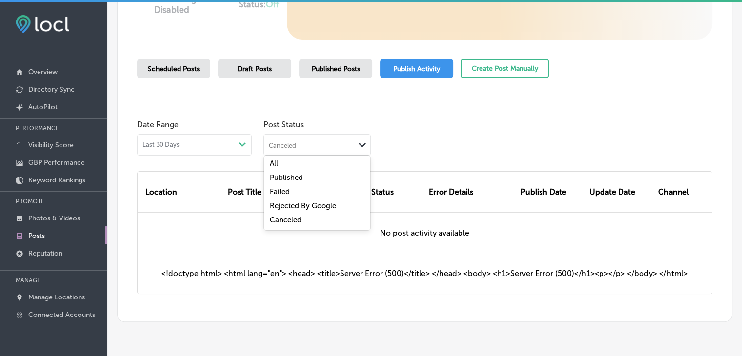
click at [275, 205] on label "Rejected By Google" at bounding box center [303, 205] width 66 height 9
